Goal: Find specific page/section: Find specific page/section

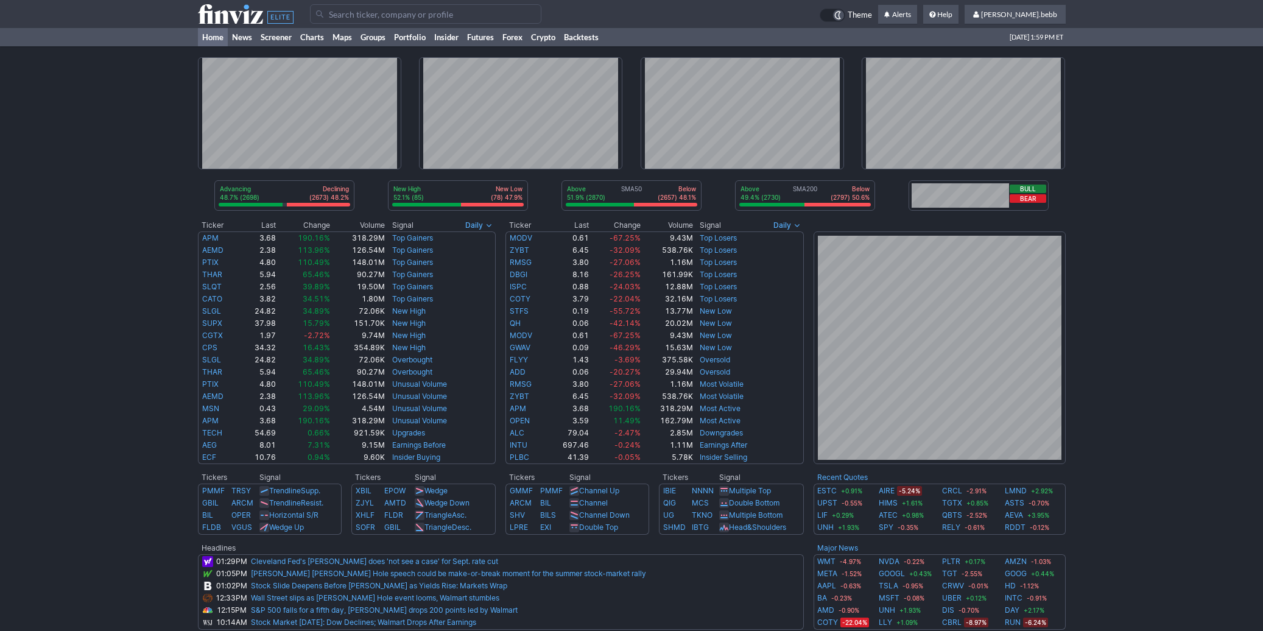
click at [211, 15] on use at bounding box center [246, 13] width 96 height 19
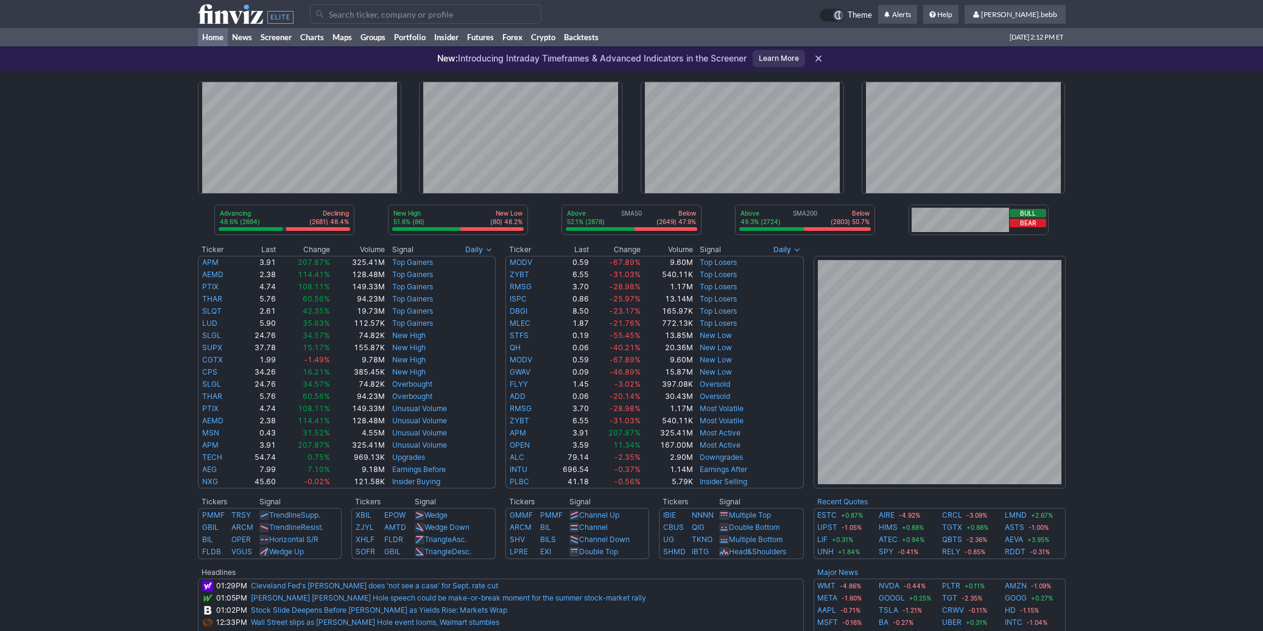
click at [223, 20] on use at bounding box center [246, 13] width 96 height 19
